Goal: Transaction & Acquisition: Download file/media

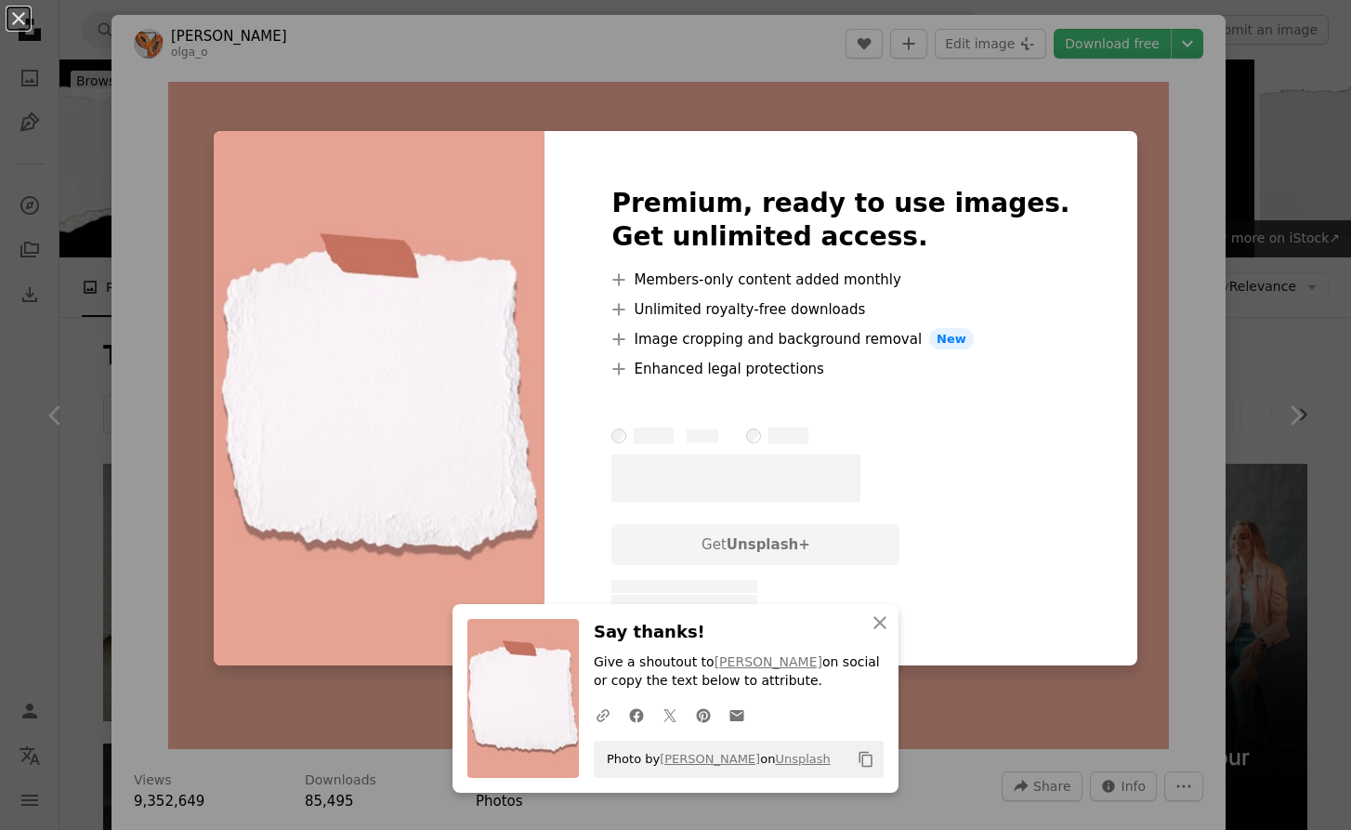
scroll to position [1068, 0]
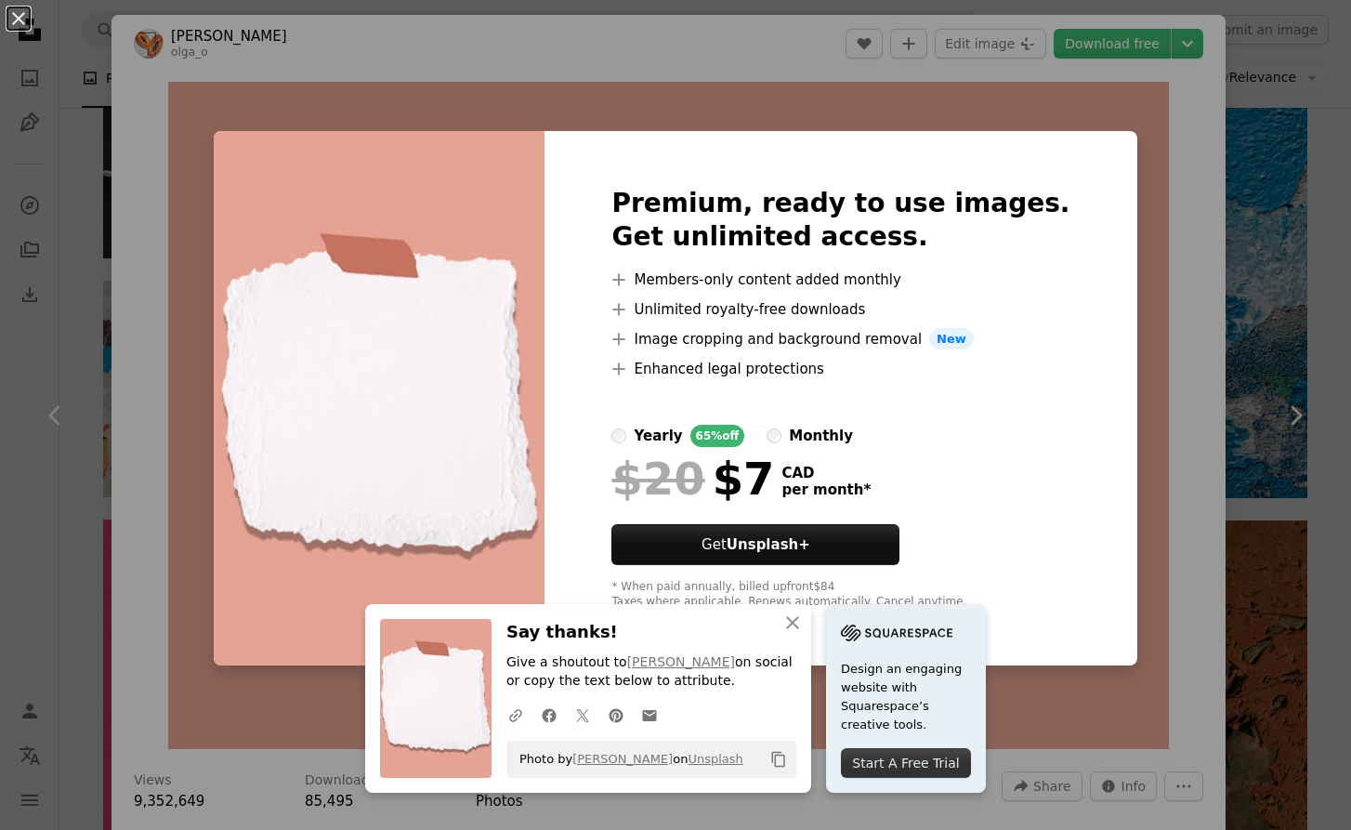
click at [1075, 658] on div "Premium, ready to use images. Get unlimited access. A plus sign Members-only co…" at bounding box center [840, 398] width 592 height 535
click at [20, 20] on button "An X shape" at bounding box center [18, 18] width 22 height 22
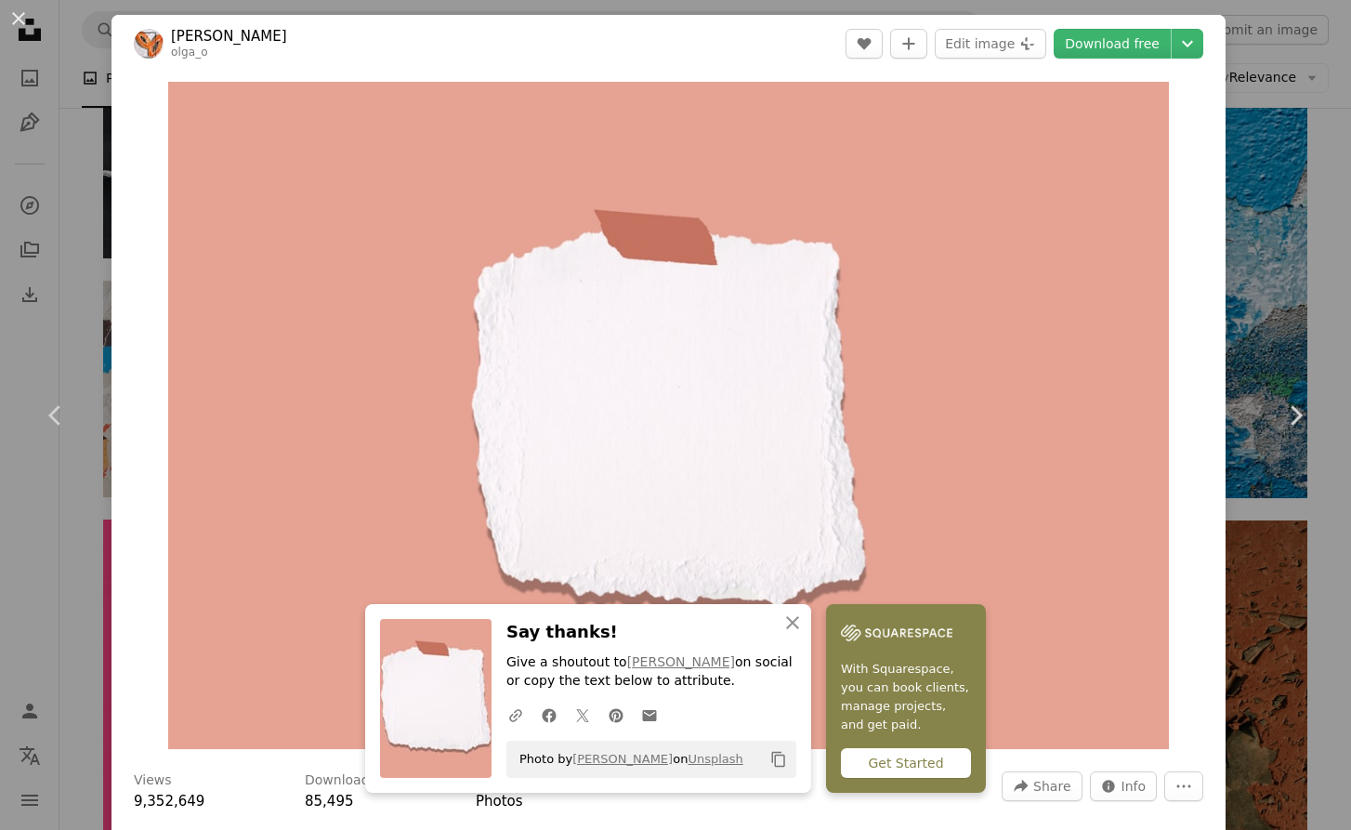
click at [20, 20] on button "An X shape" at bounding box center [18, 18] width 22 height 22
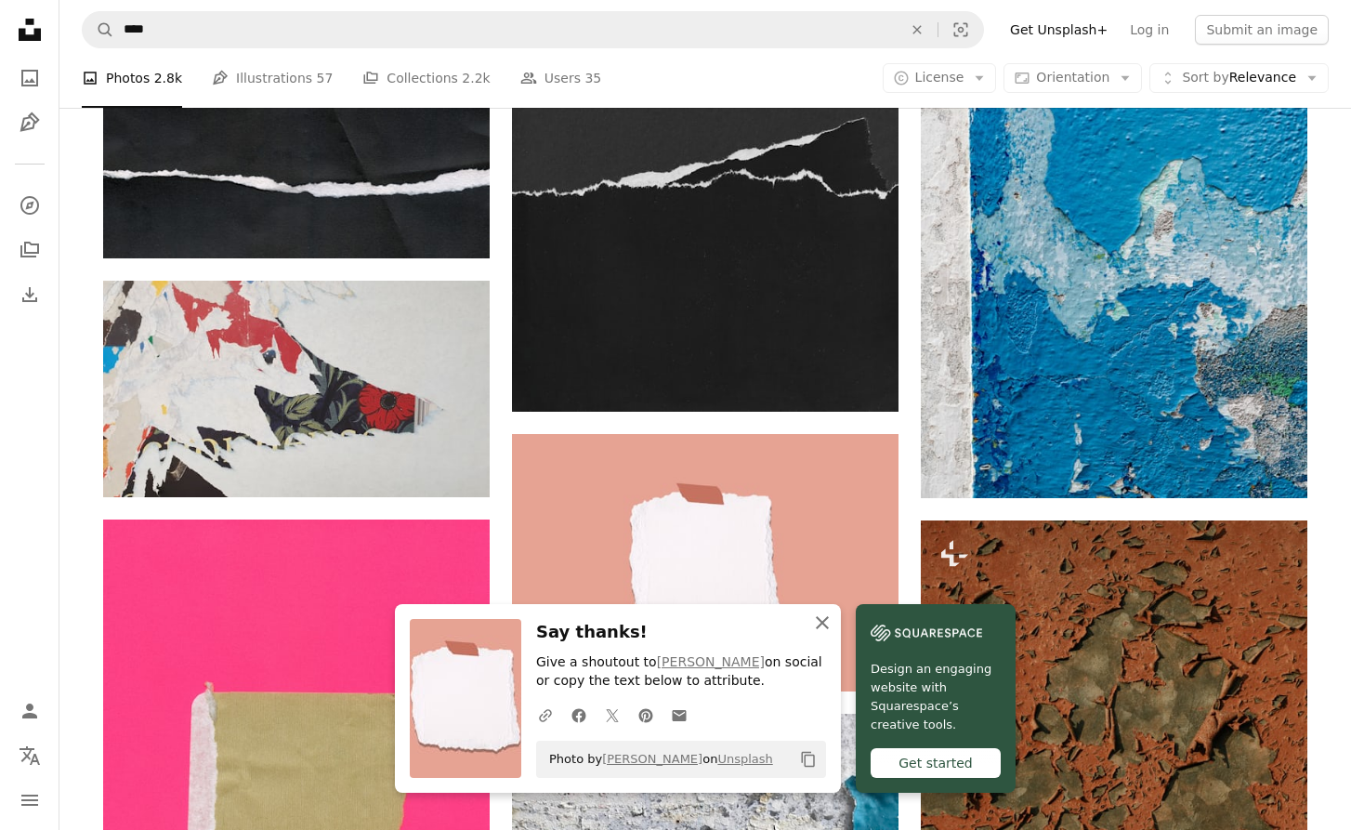
click at [829, 628] on icon "An X shape" at bounding box center [822, 622] width 22 height 22
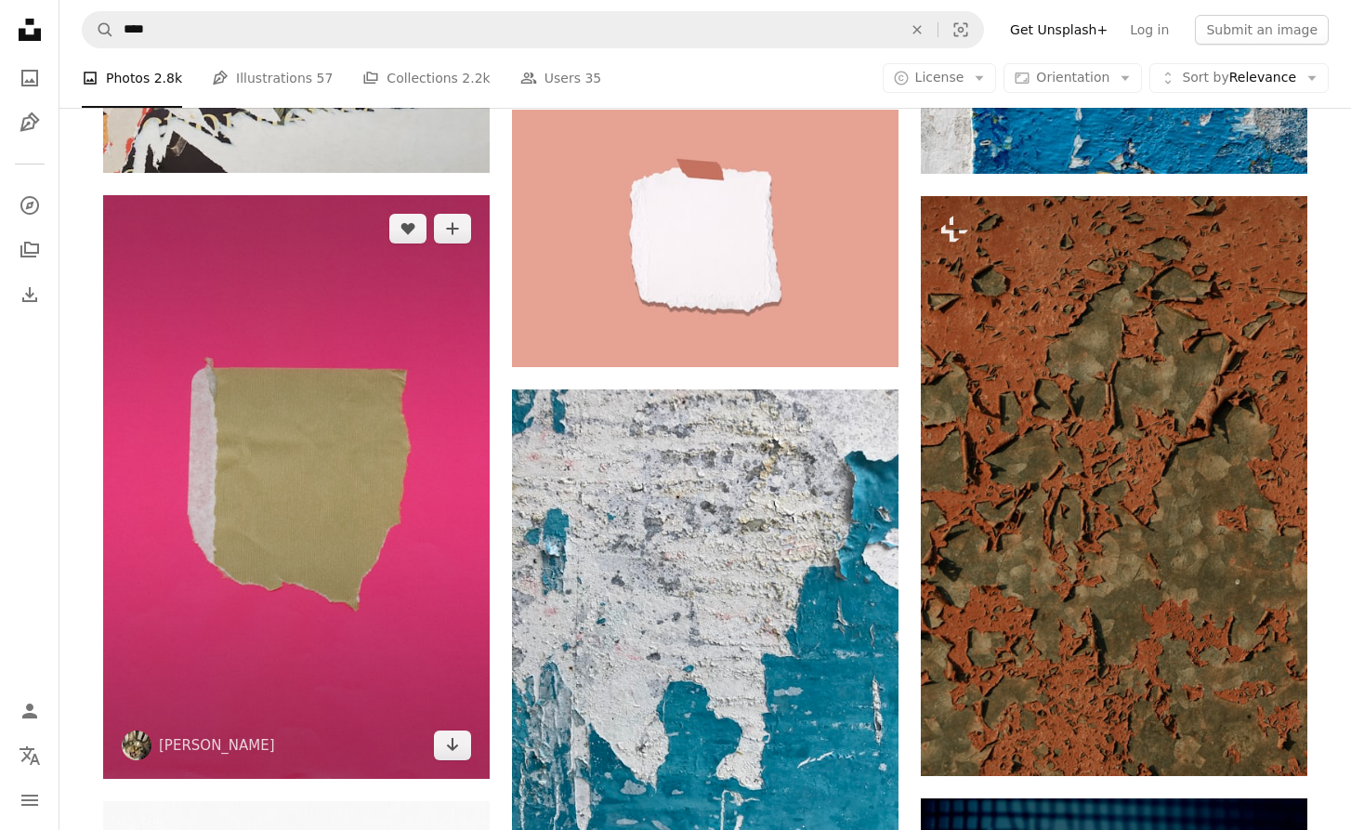
click at [418, 542] on img at bounding box center [296, 486] width 386 height 582
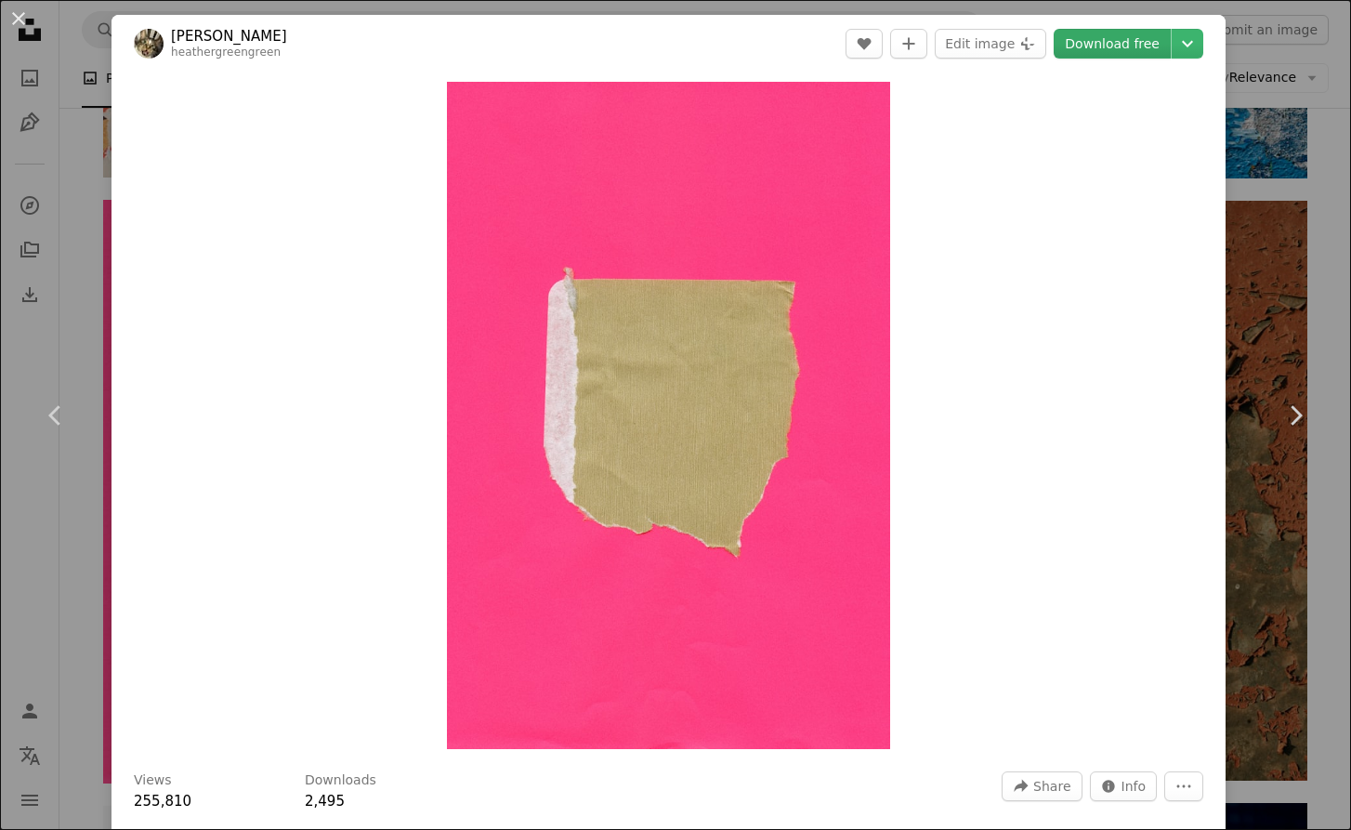
click at [1110, 42] on link "Download free" at bounding box center [1111, 44] width 117 height 30
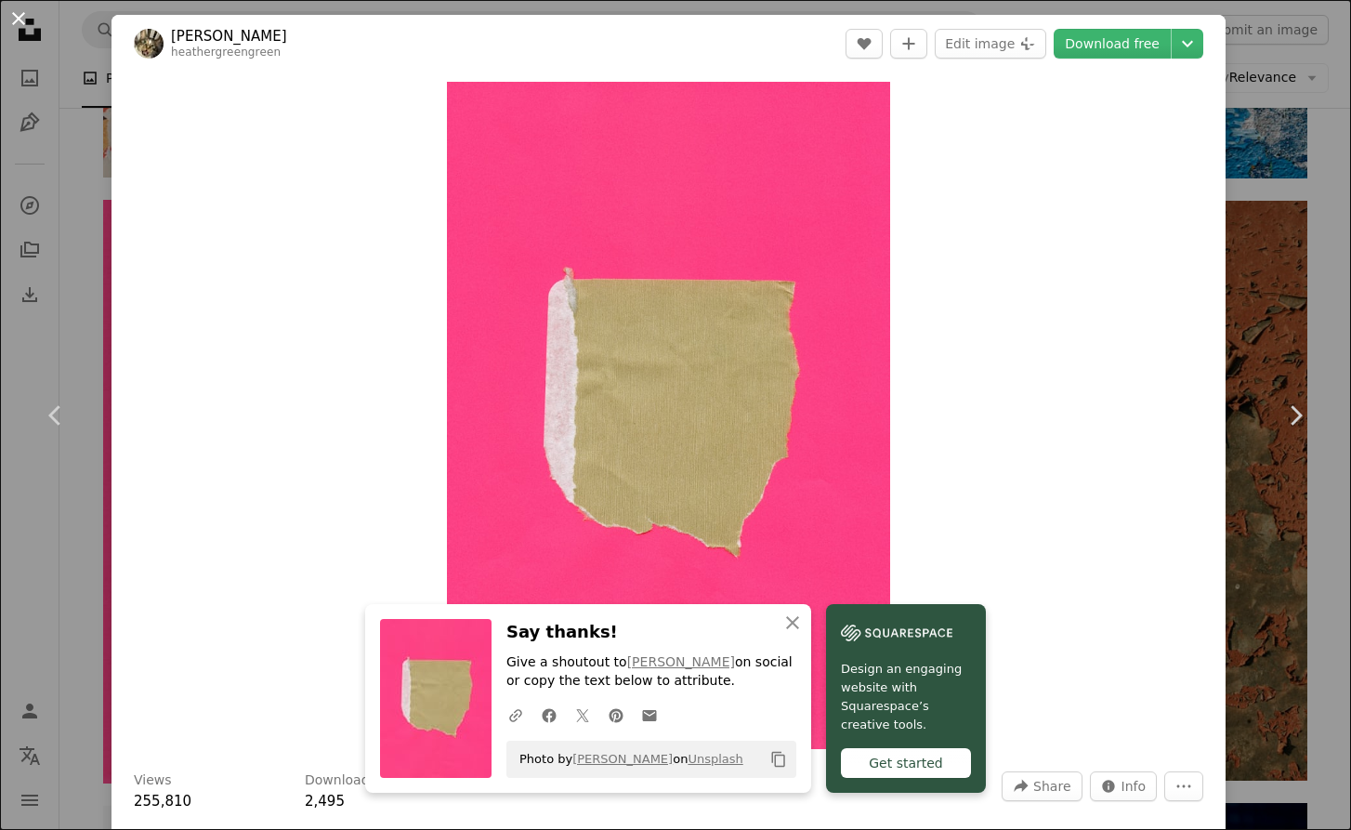
scroll to position [3, 0]
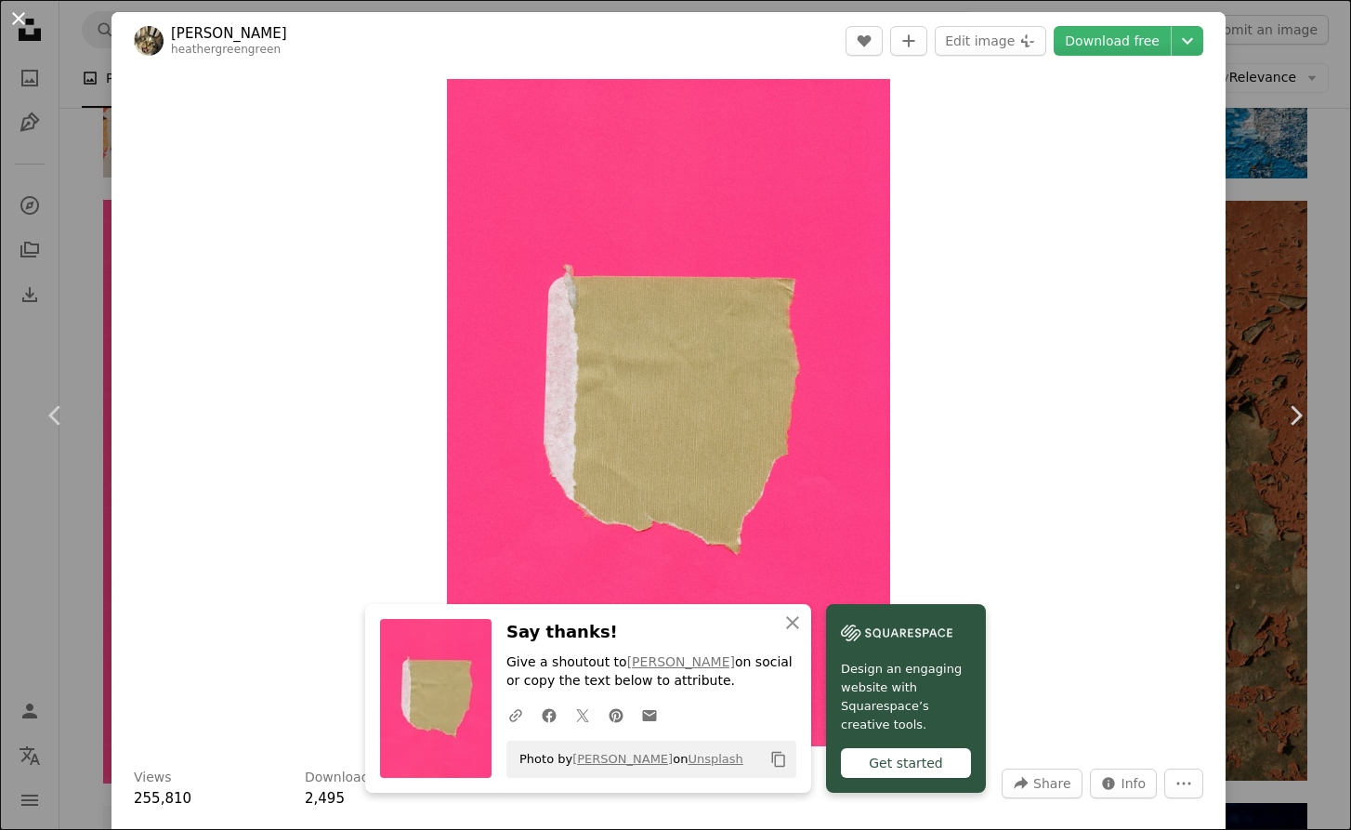
click at [23, 22] on button "An X shape" at bounding box center [18, 18] width 22 height 22
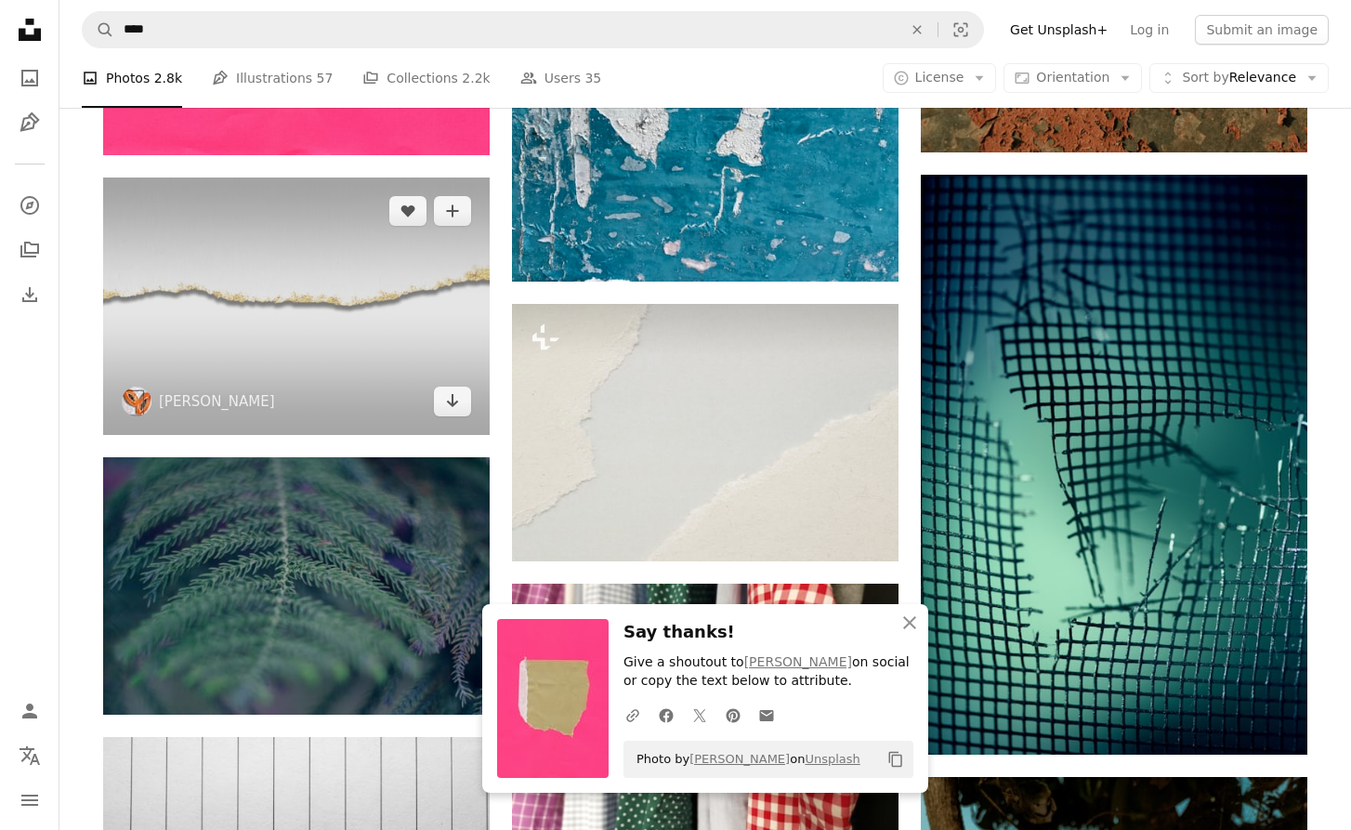
scroll to position [2089, 0]
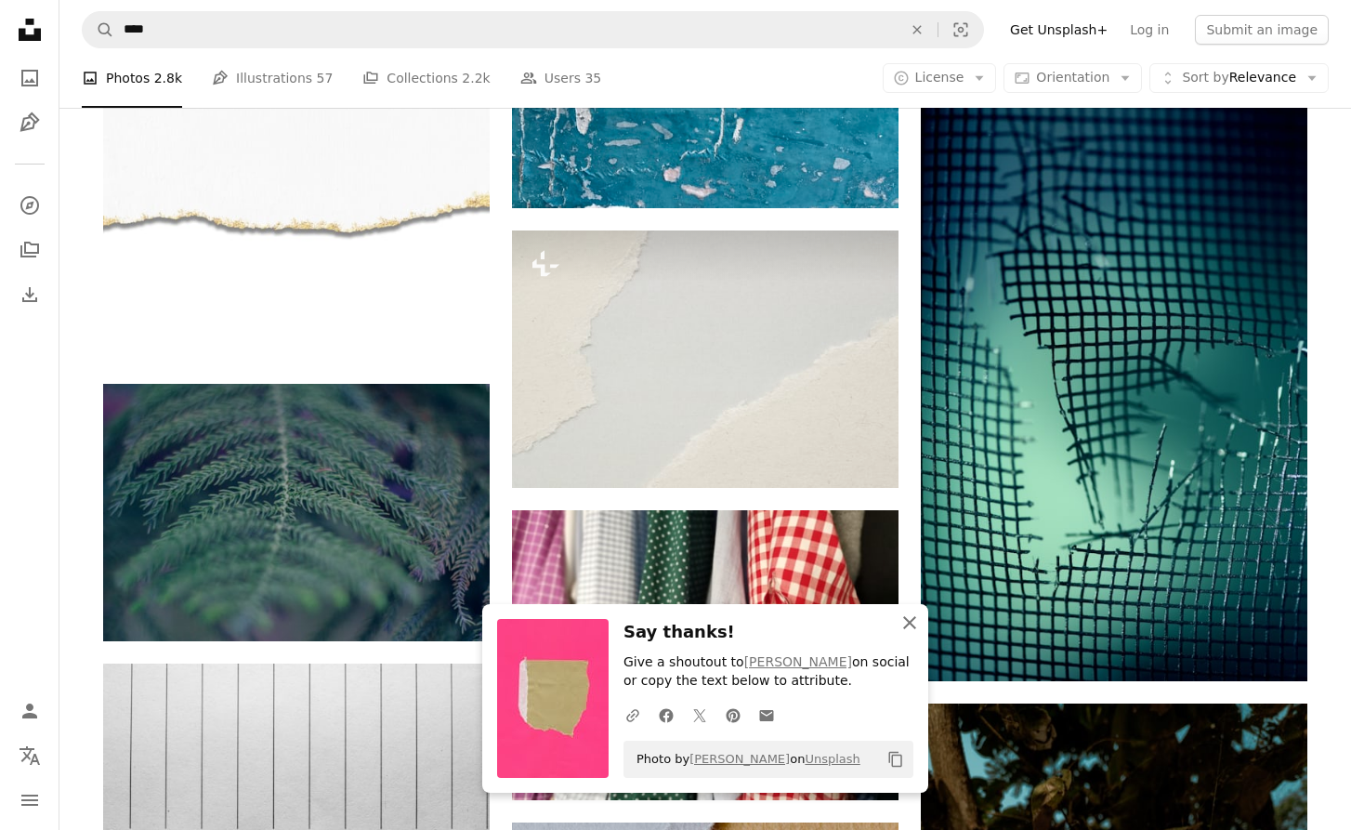
click at [914, 624] on icon "An X shape" at bounding box center [909, 622] width 22 height 22
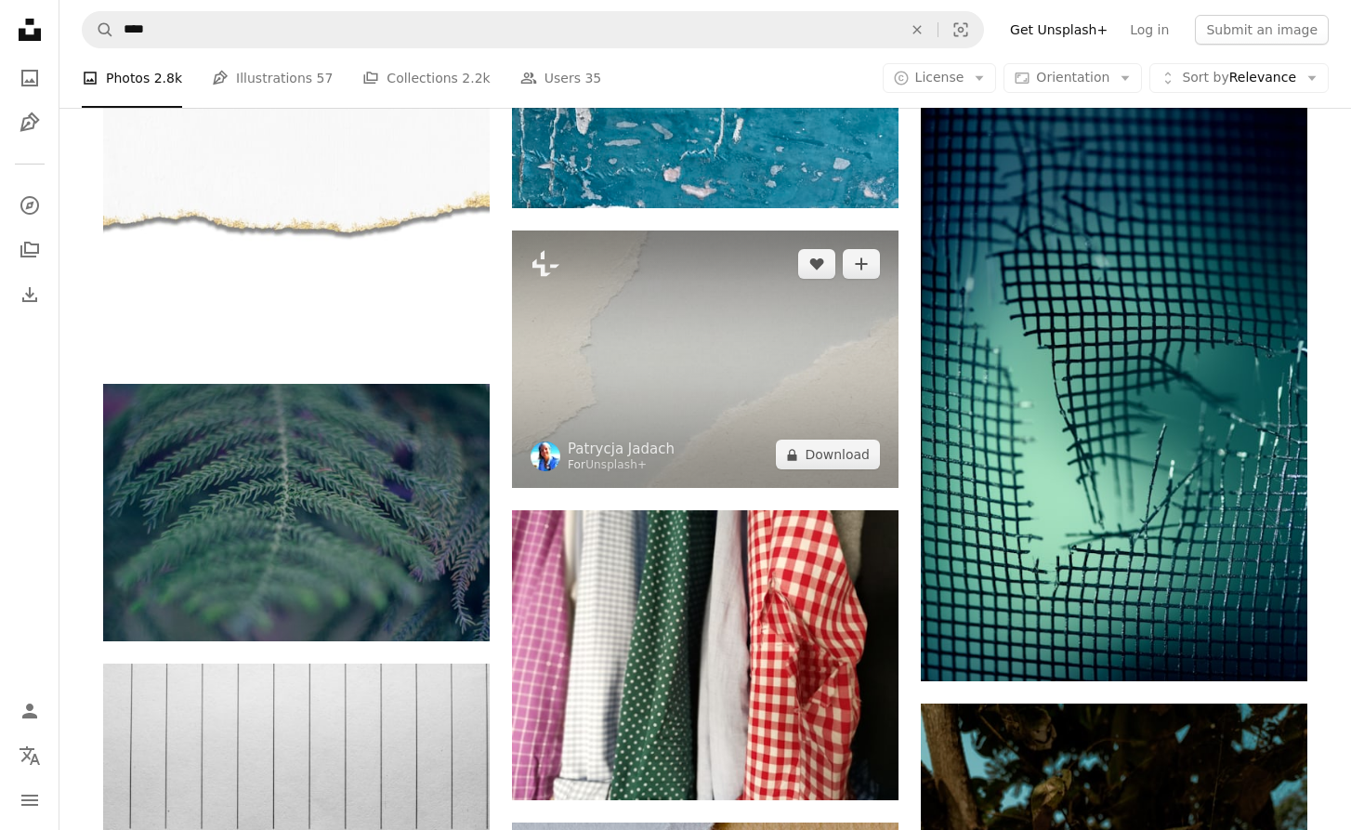
click at [747, 411] on img at bounding box center [705, 358] width 386 height 257
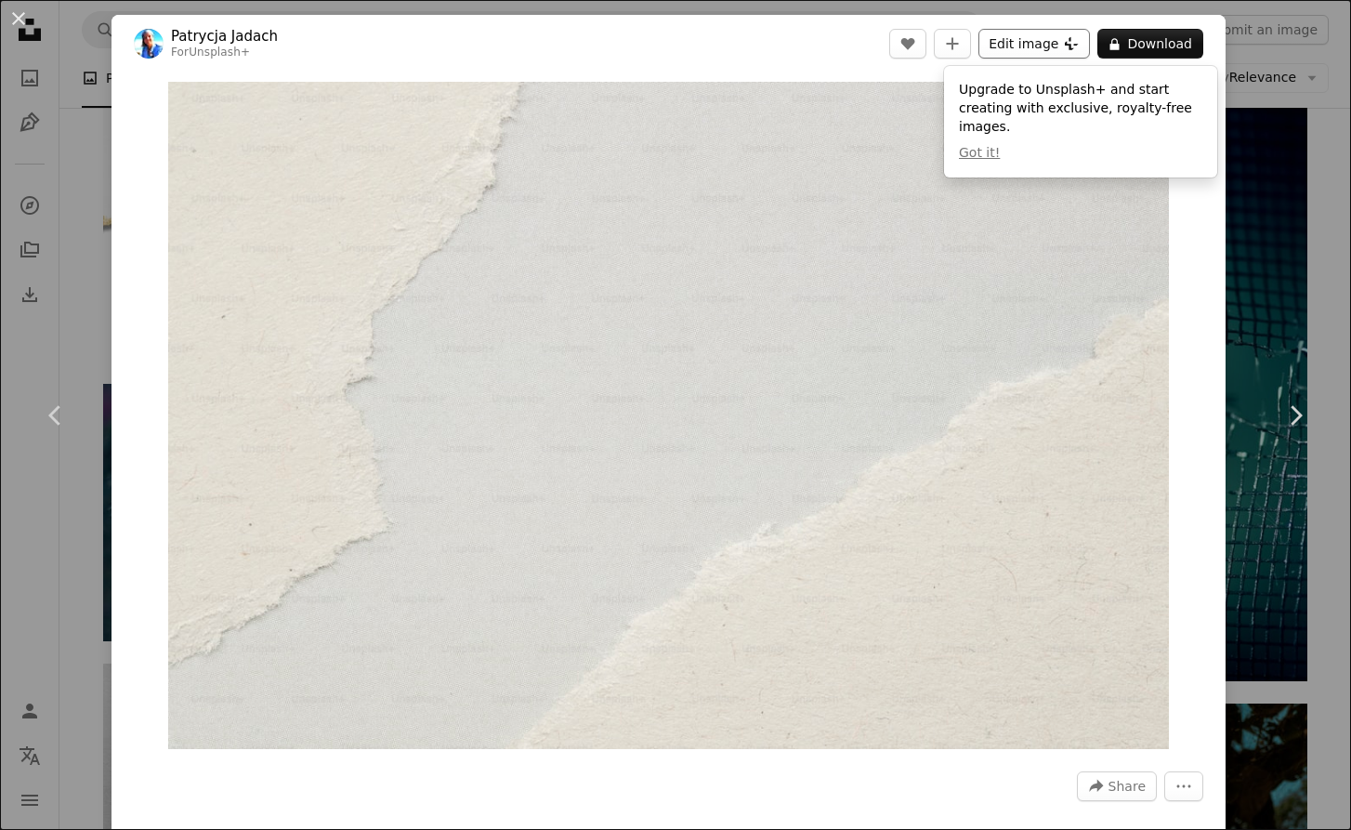
click at [1045, 49] on button "Edit image Plus sign for Unsplash+" at bounding box center [1033, 44] width 111 height 30
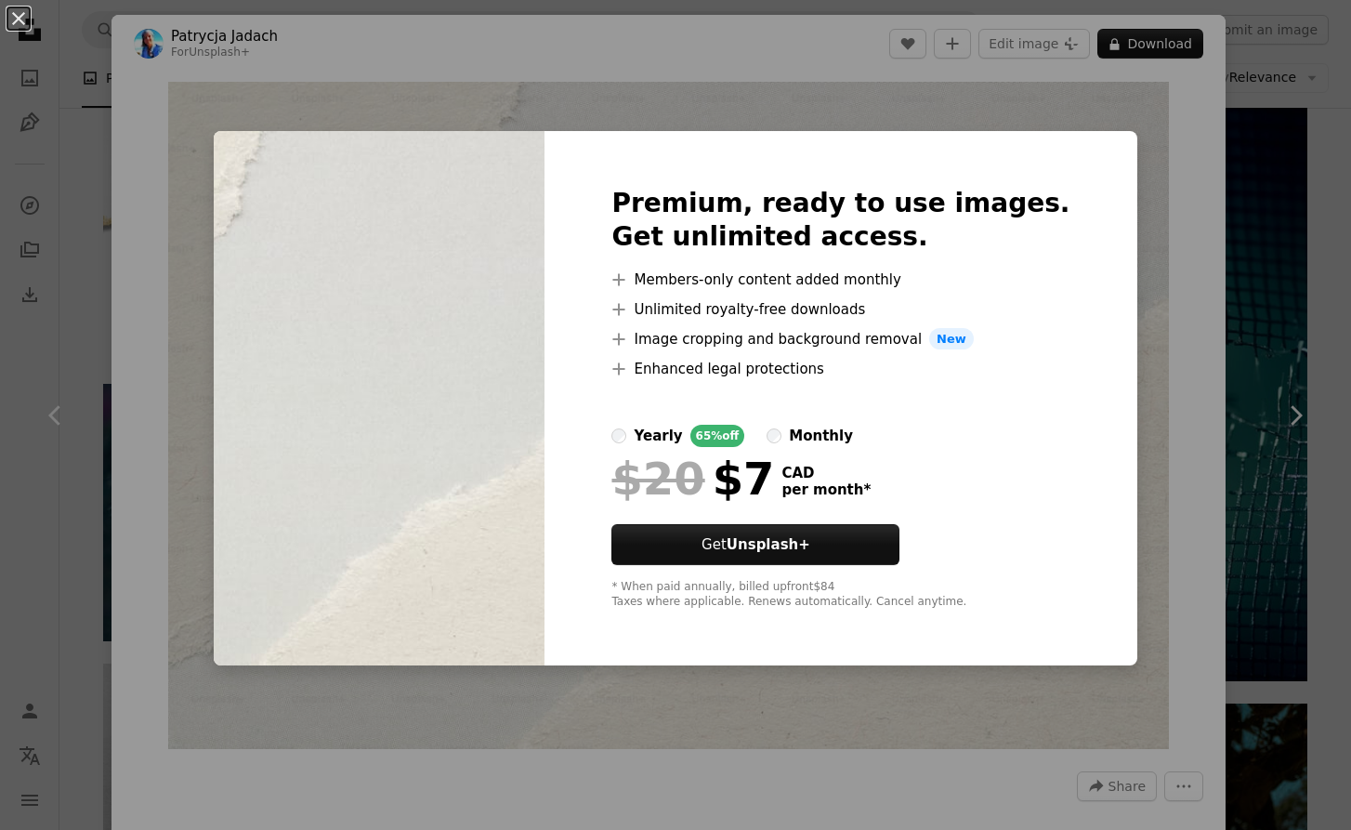
click at [1130, 237] on div "An X shape Premium, ready to use images. Get unlimited access. A plus sign Memb…" at bounding box center [675, 415] width 1351 height 830
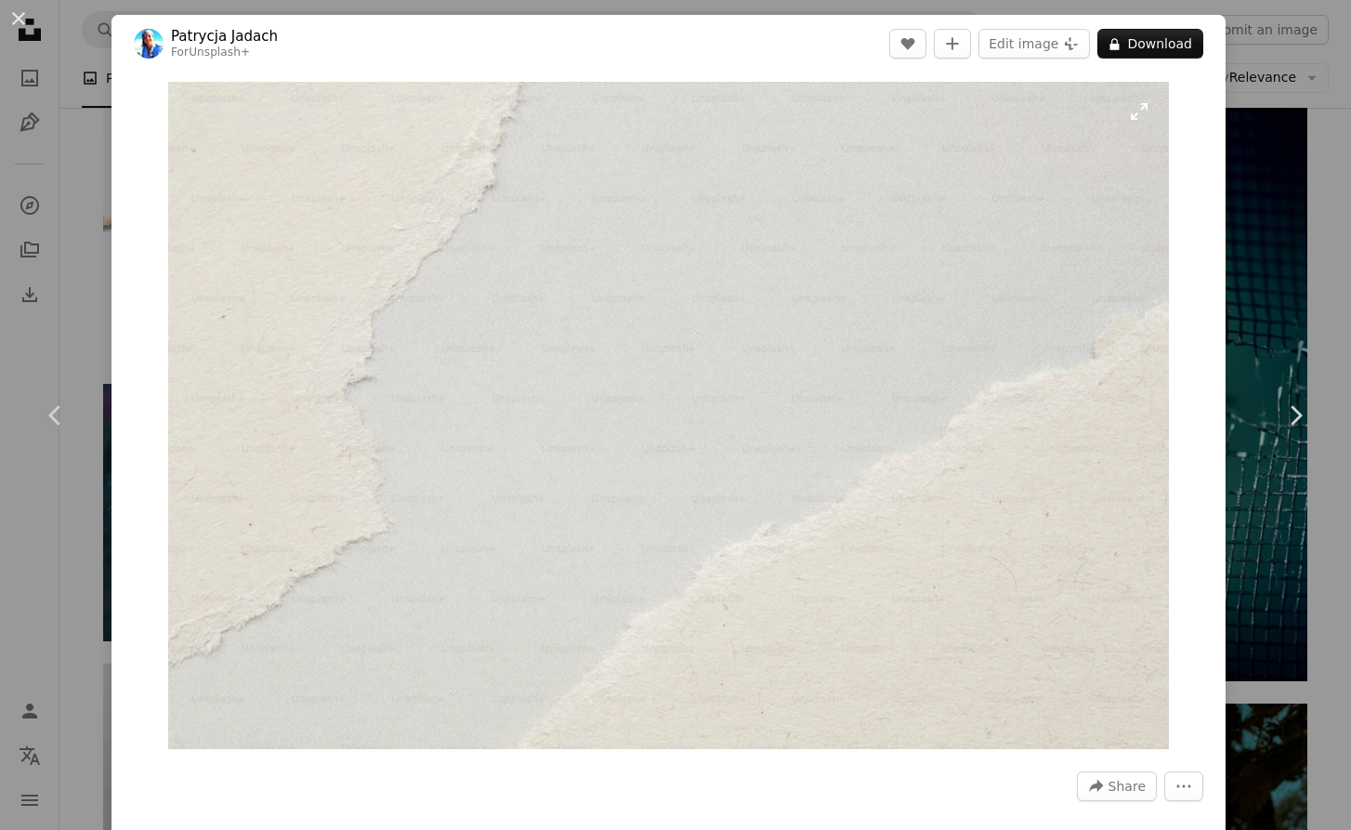
click at [1124, 252] on img "Zoom in on this image" at bounding box center [668, 415] width 1000 height 667
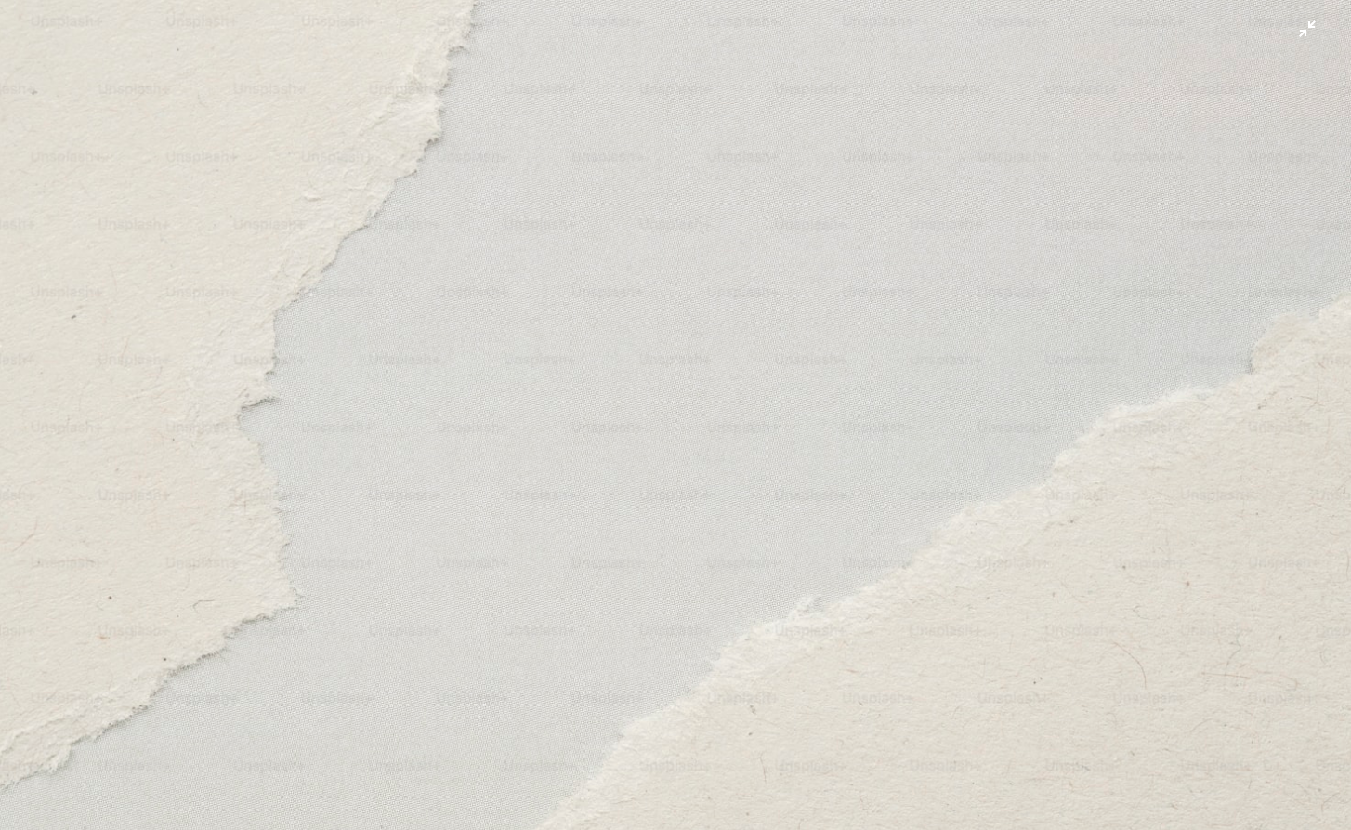
scroll to position [36, 0]
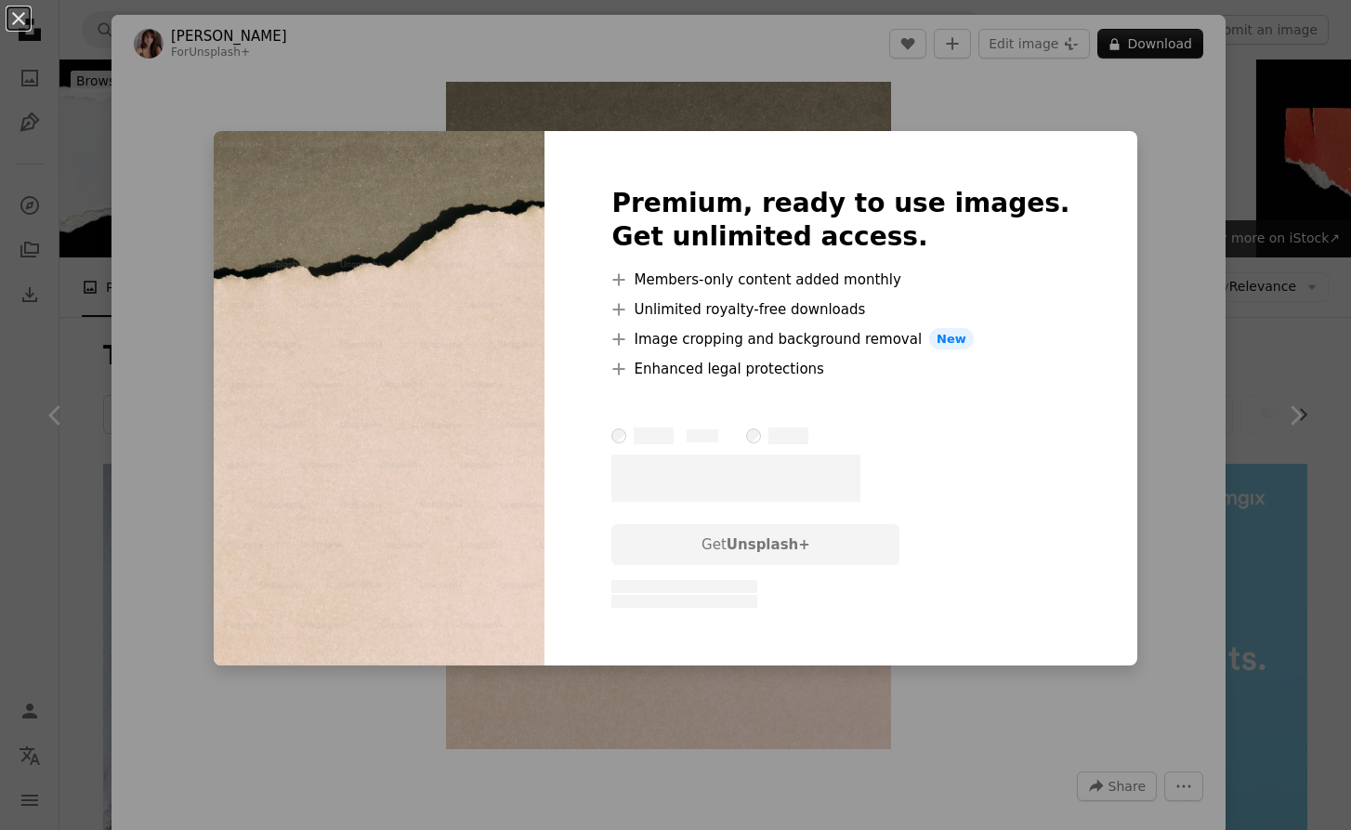
scroll to position [1851, 0]
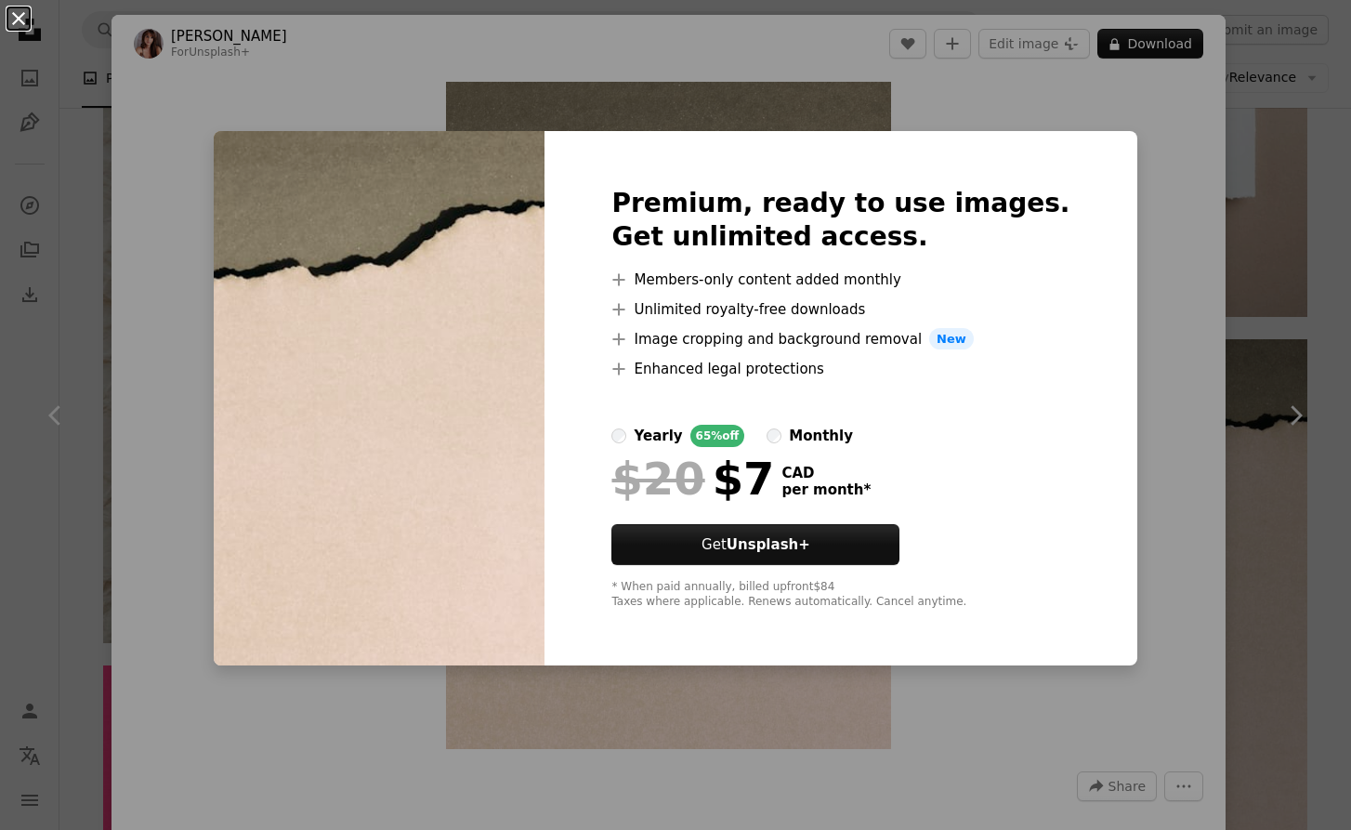
click at [22, 20] on button "An X shape" at bounding box center [18, 18] width 22 height 22
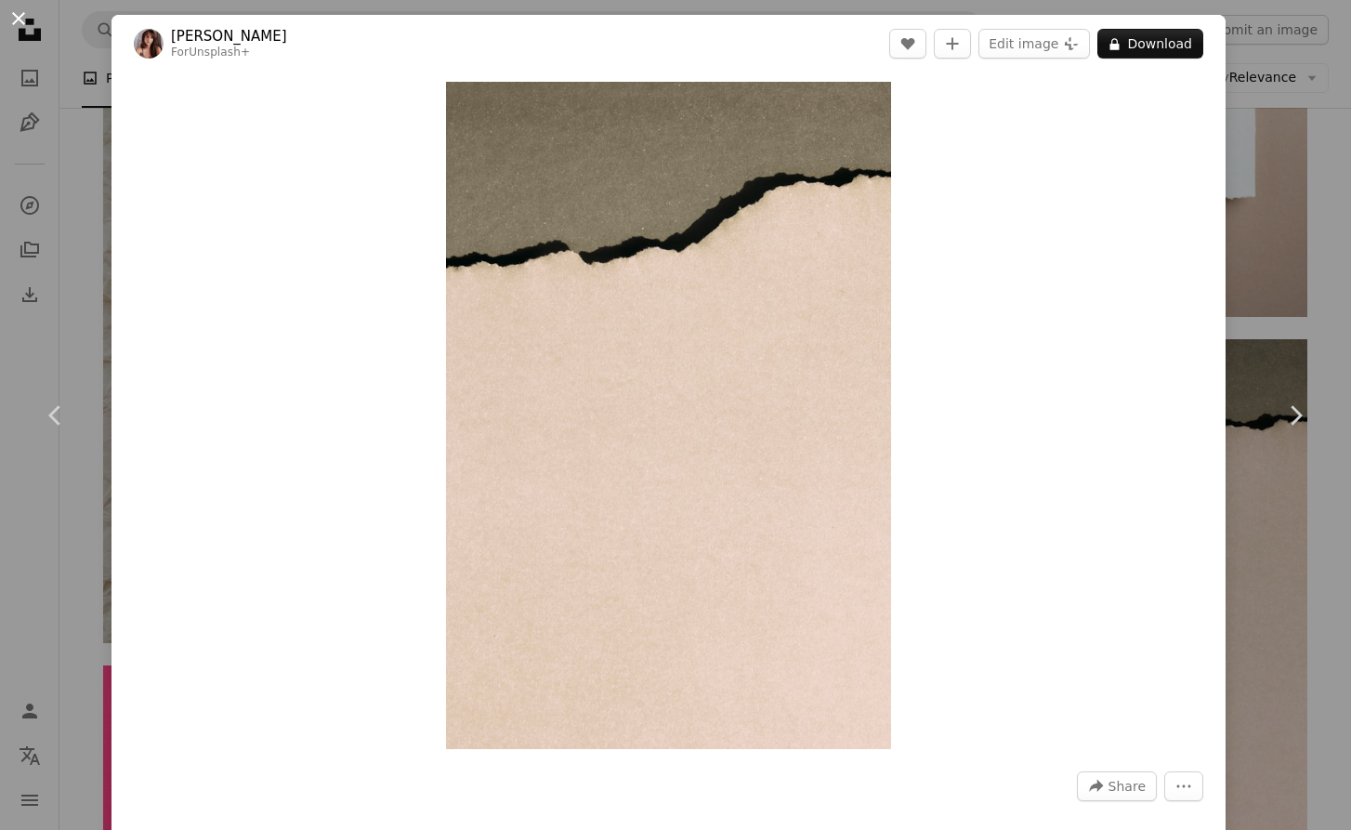
click at [16, 20] on button "An X shape" at bounding box center [18, 18] width 22 height 22
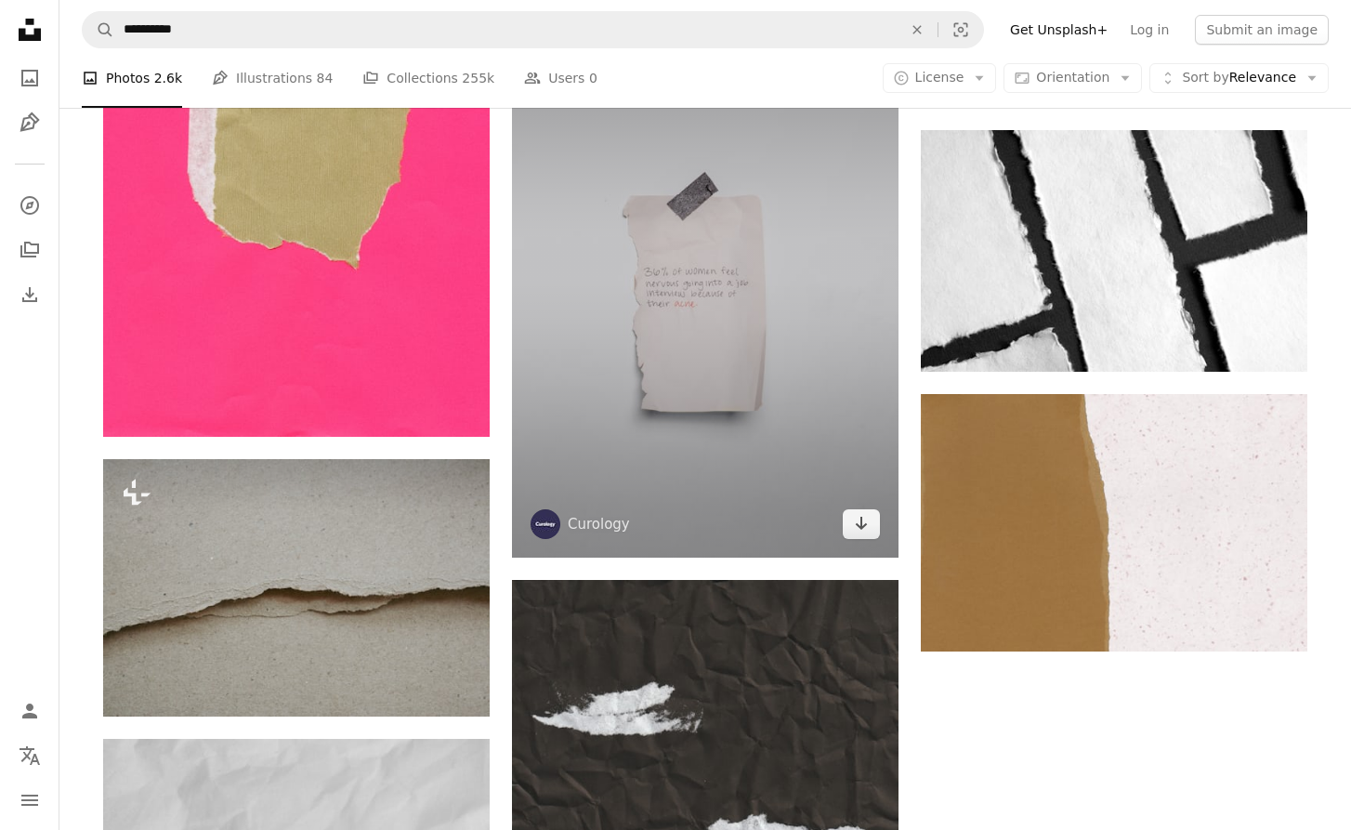
scroll to position [2659, 0]
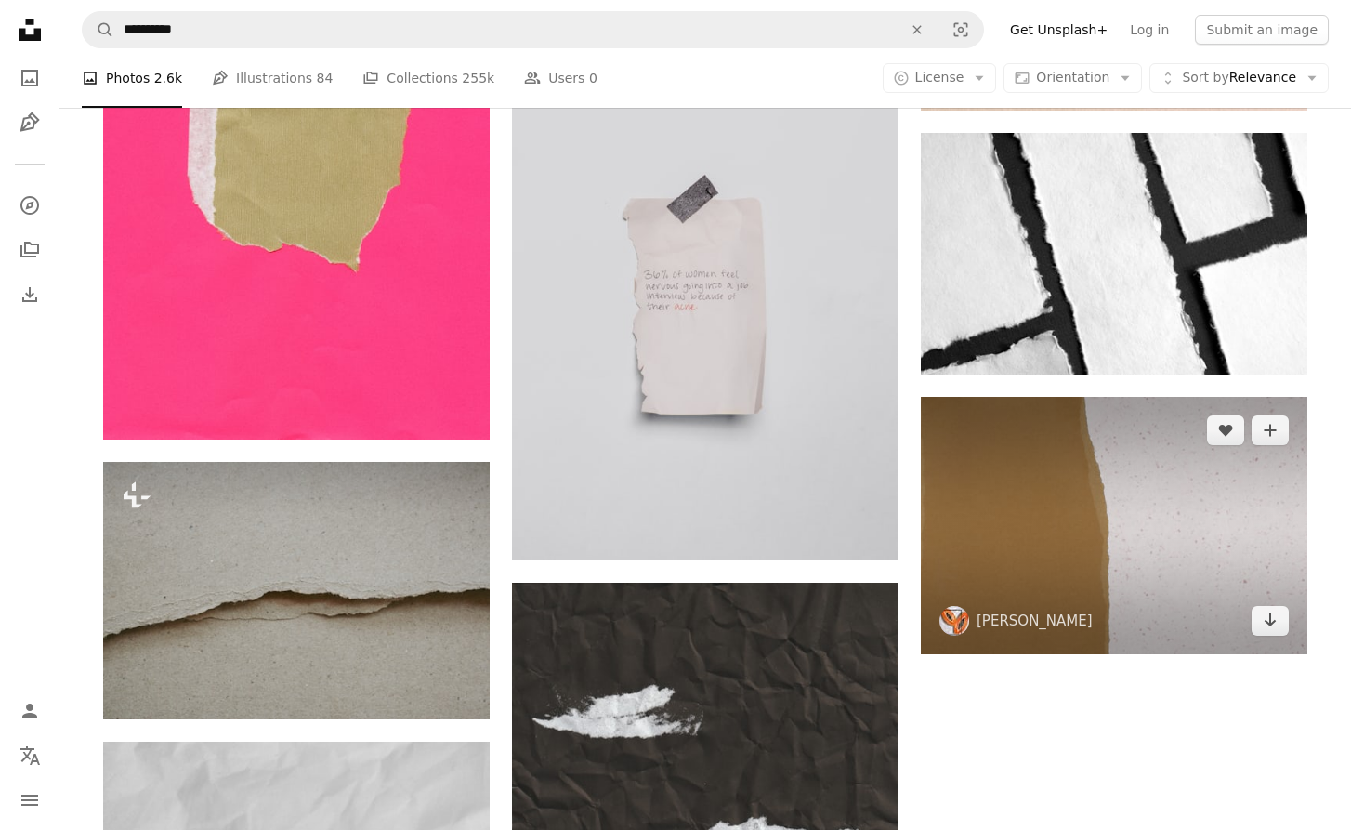
click at [1121, 505] on img at bounding box center [1114, 525] width 386 height 257
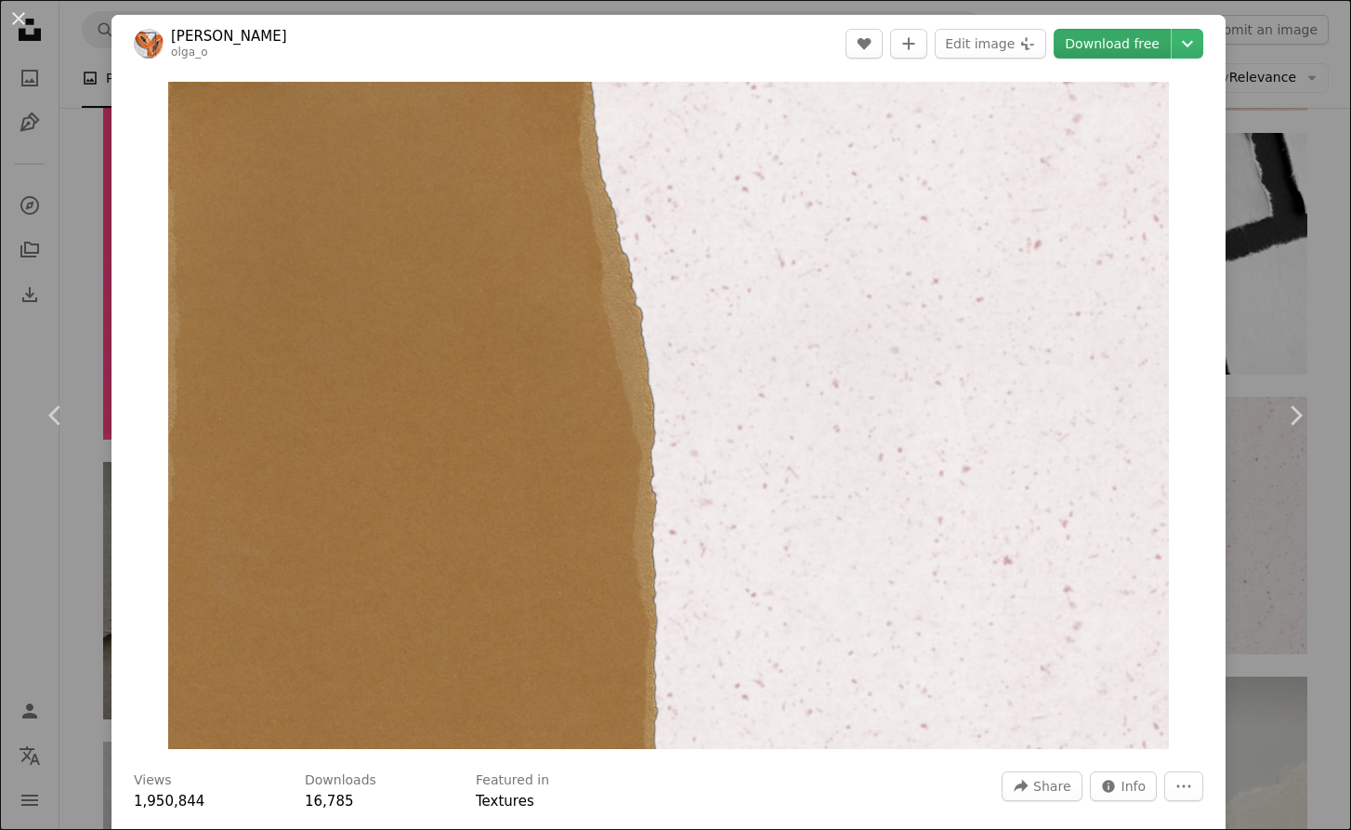
click at [1104, 45] on link "Download free" at bounding box center [1111, 44] width 117 height 30
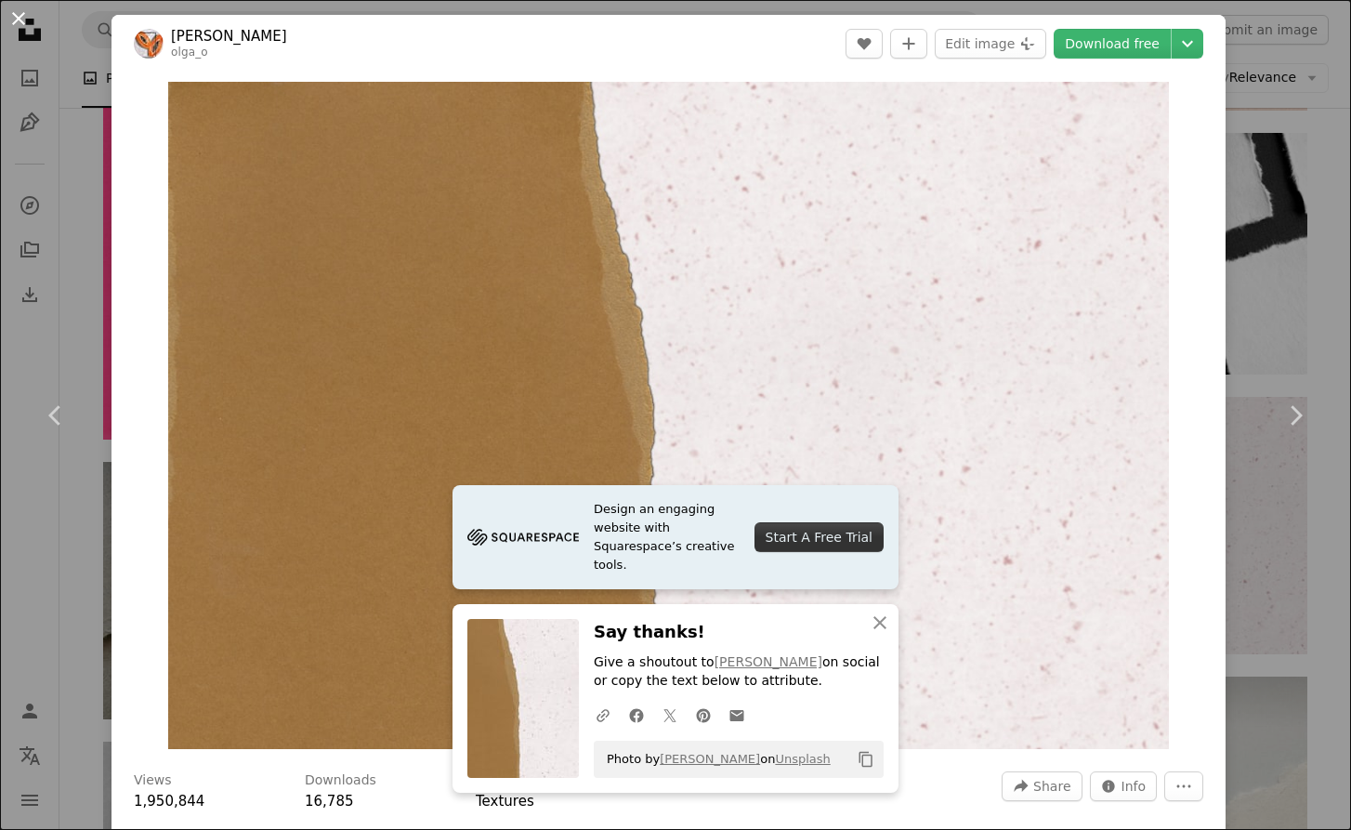
click at [16, 20] on button "An X shape" at bounding box center [18, 18] width 22 height 22
